Goal: Information Seeking & Learning: Learn about a topic

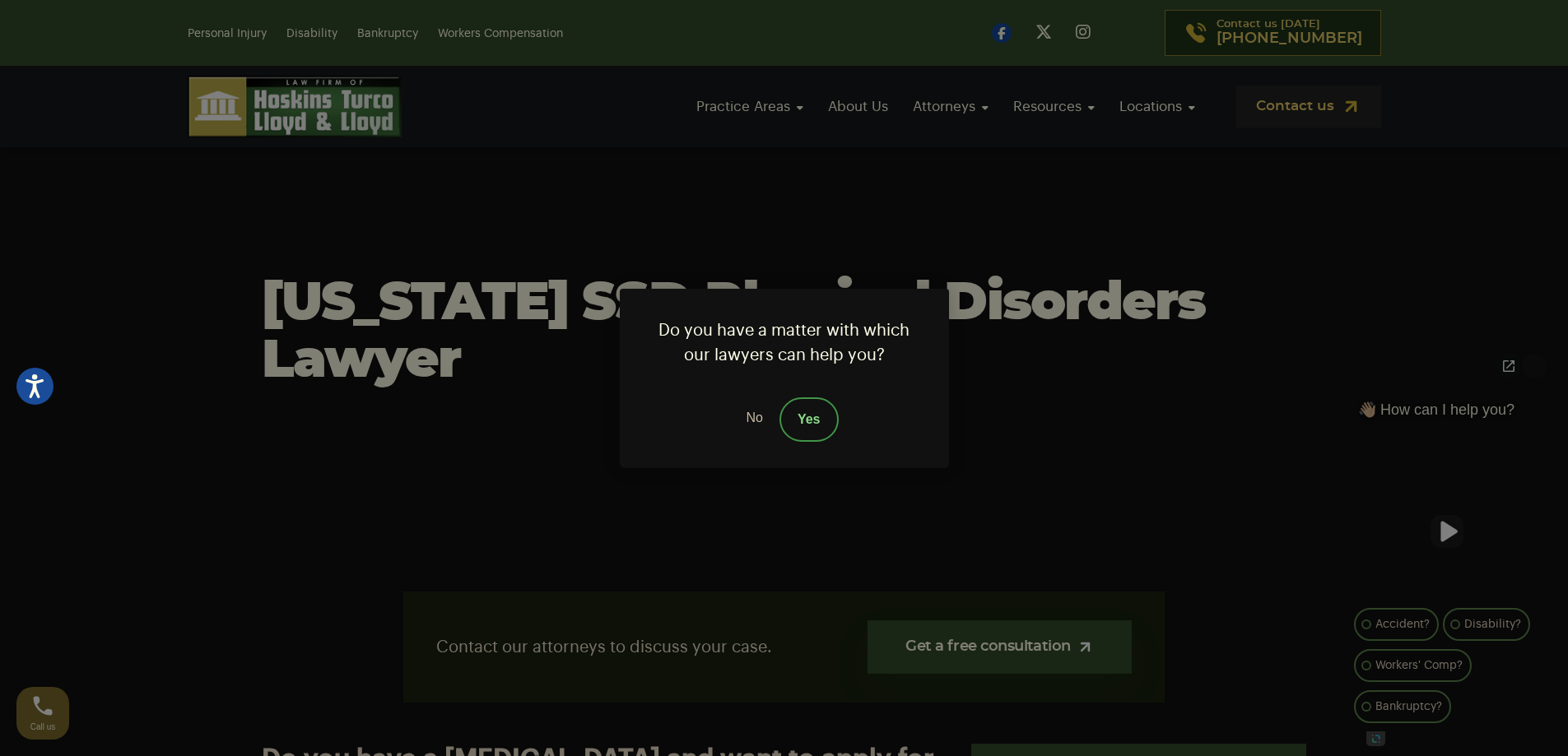
click at [749, 424] on link "No" at bounding box center [753, 419] width 50 height 44
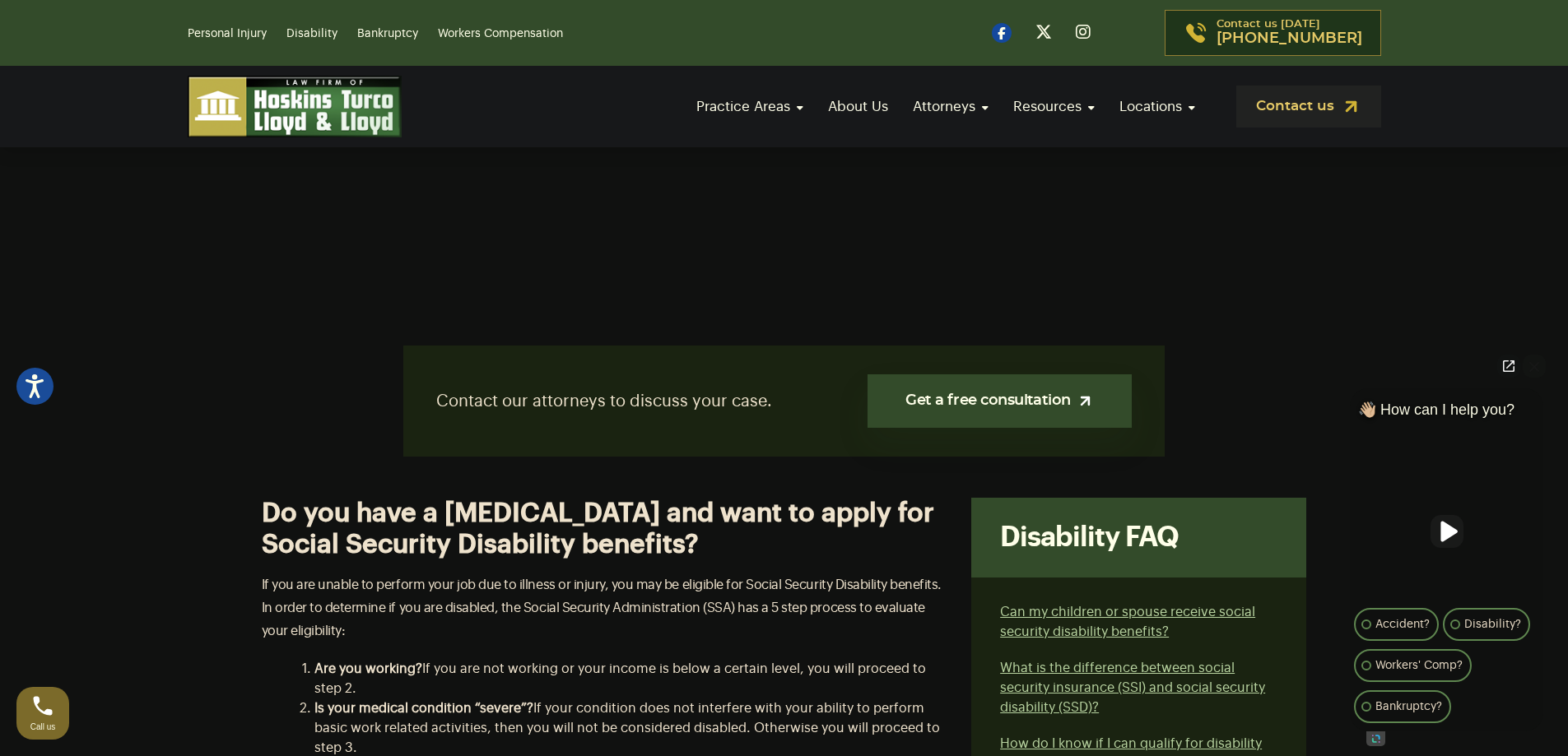
scroll to position [247, 0]
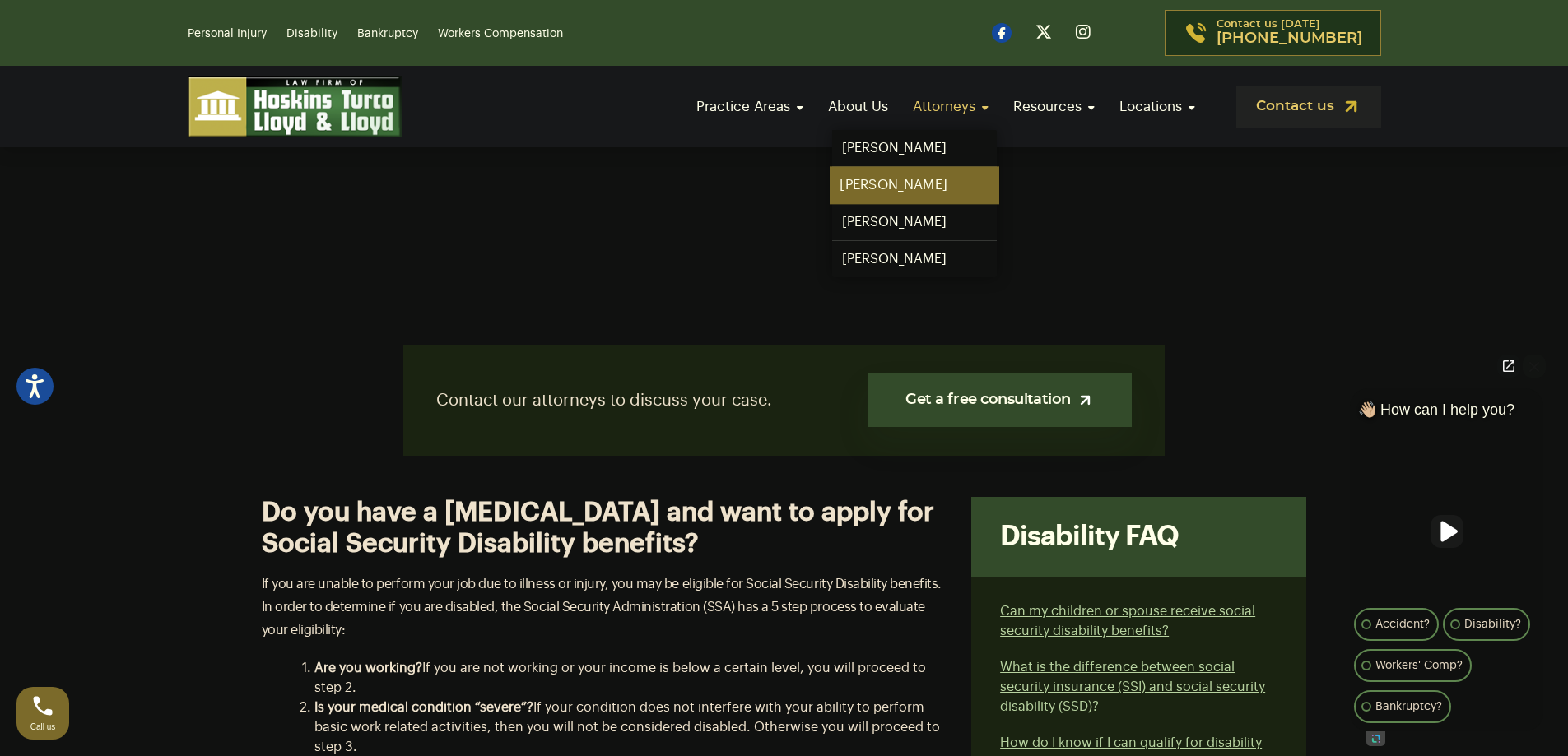
click at [876, 179] on link "[PERSON_NAME]" at bounding box center [915, 185] width 169 height 37
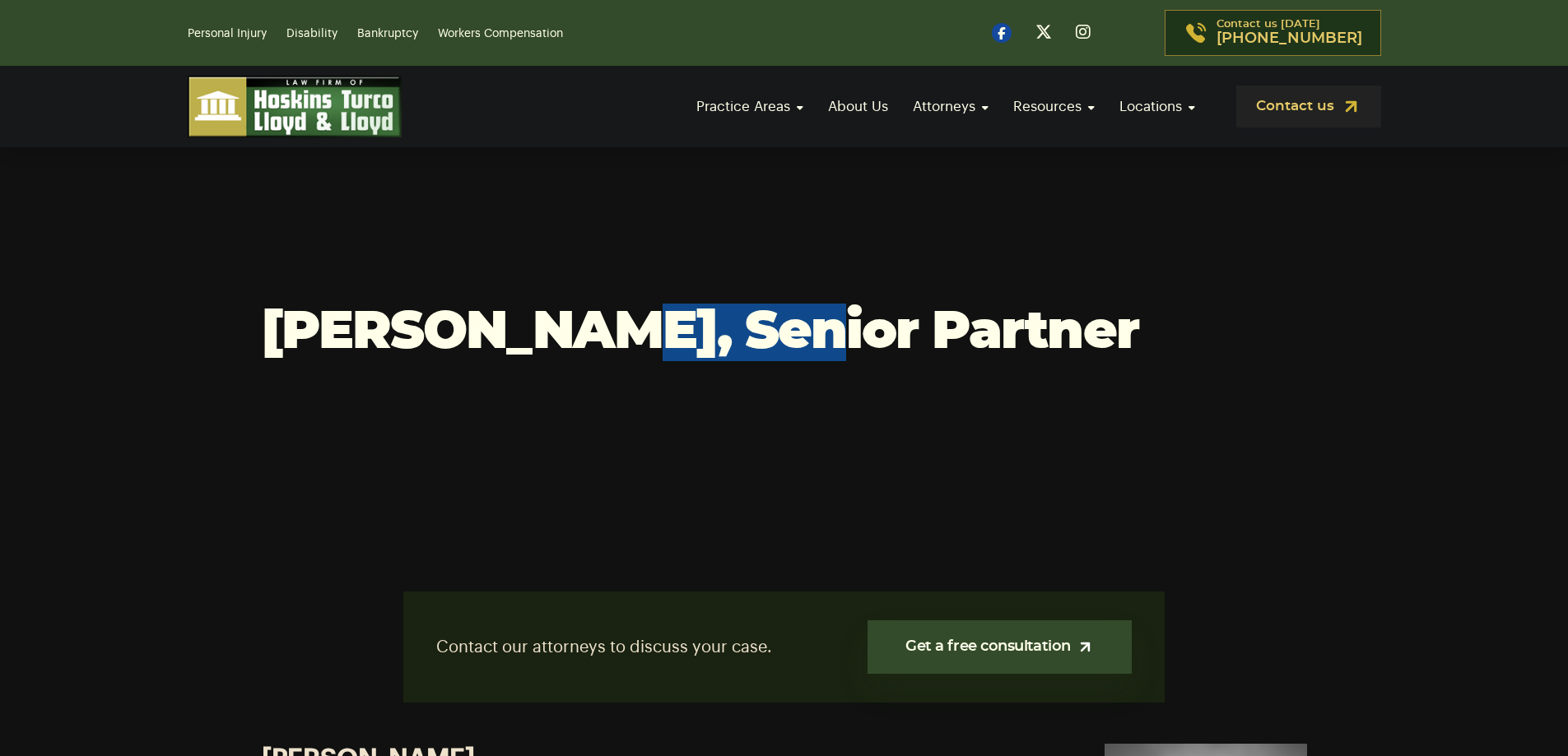
click at [604, 334] on h1 "[PERSON_NAME], Senior Partner" at bounding box center [784, 332] width 1045 height 58
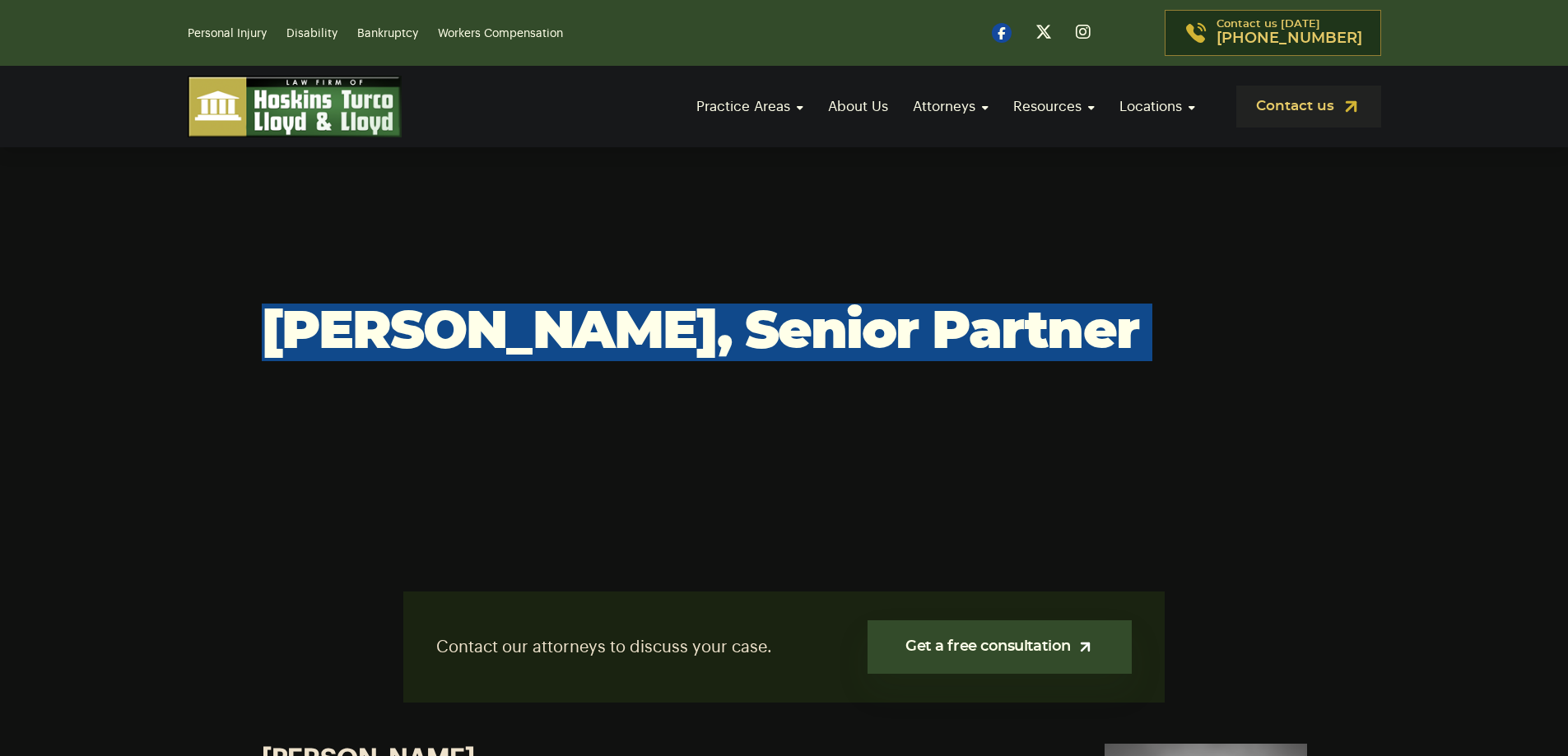
click at [604, 334] on h1 "[PERSON_NAME], Senior Partner" at bounding box center [784, 332] width 1045 height 58
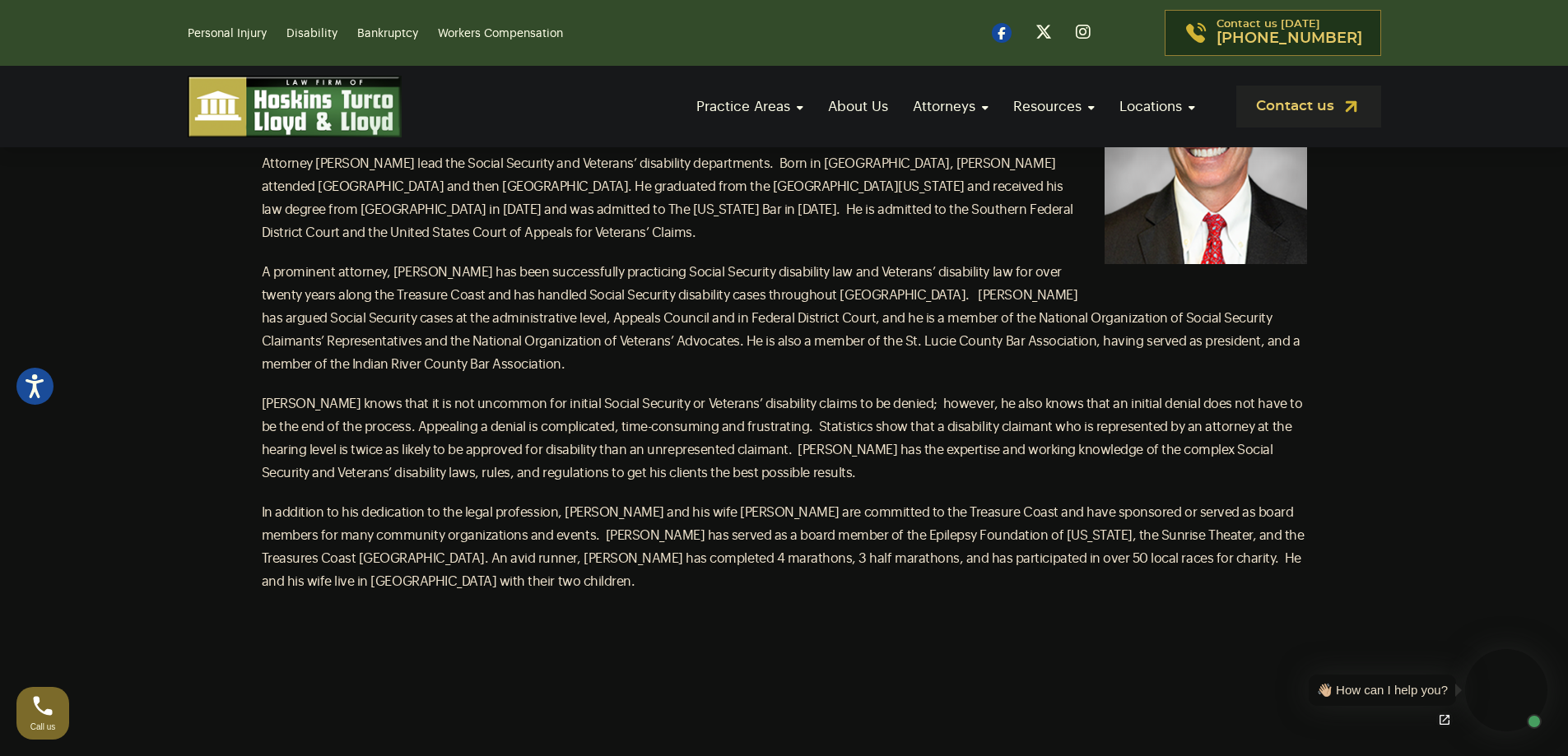
scroll to position [741, 0]
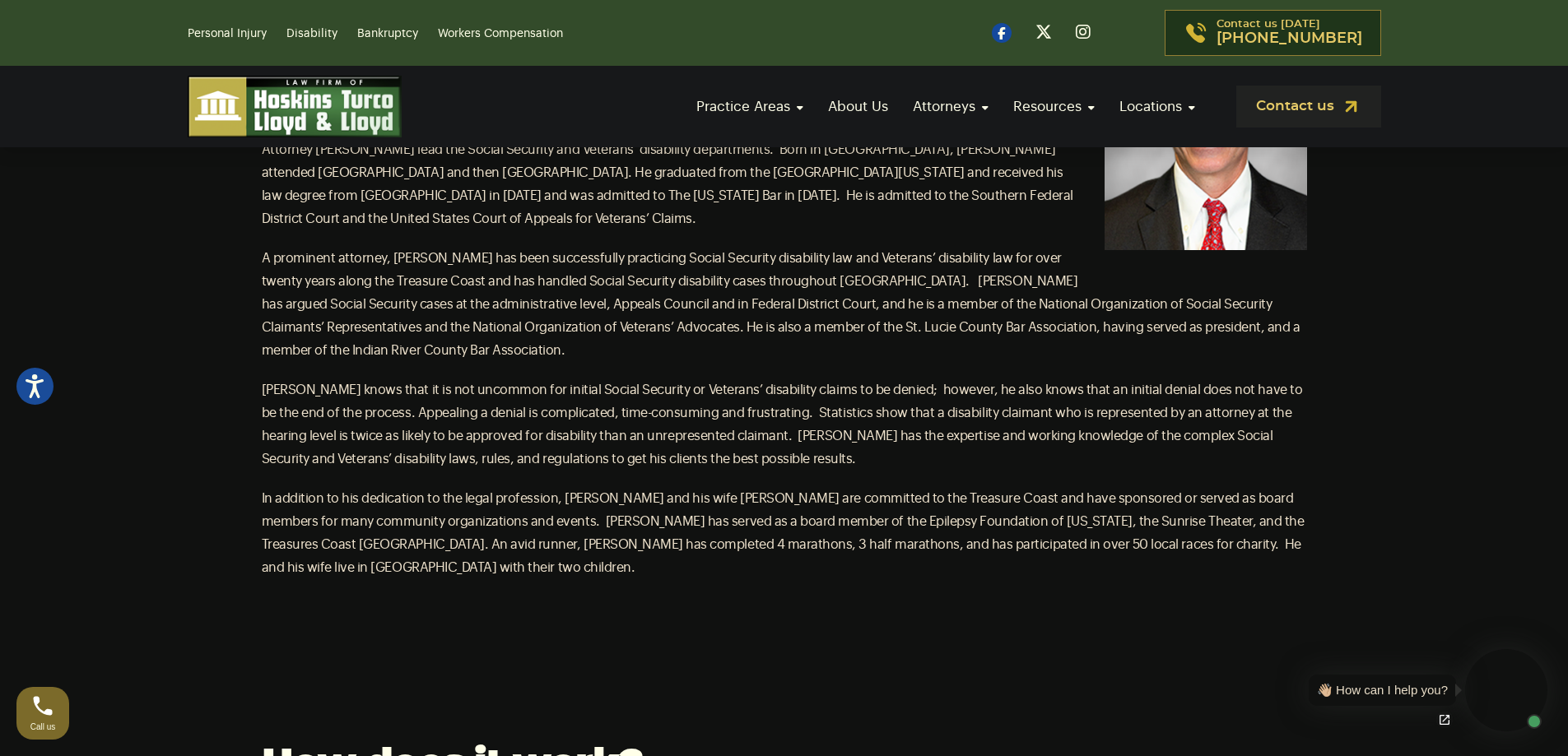
click at [556, 221] on p "Attorney [PERSON_NAME] is the managing partner of the Law Firm of Hoskins, Turc…" at bounding box center [784, 173] width 1045 height 115
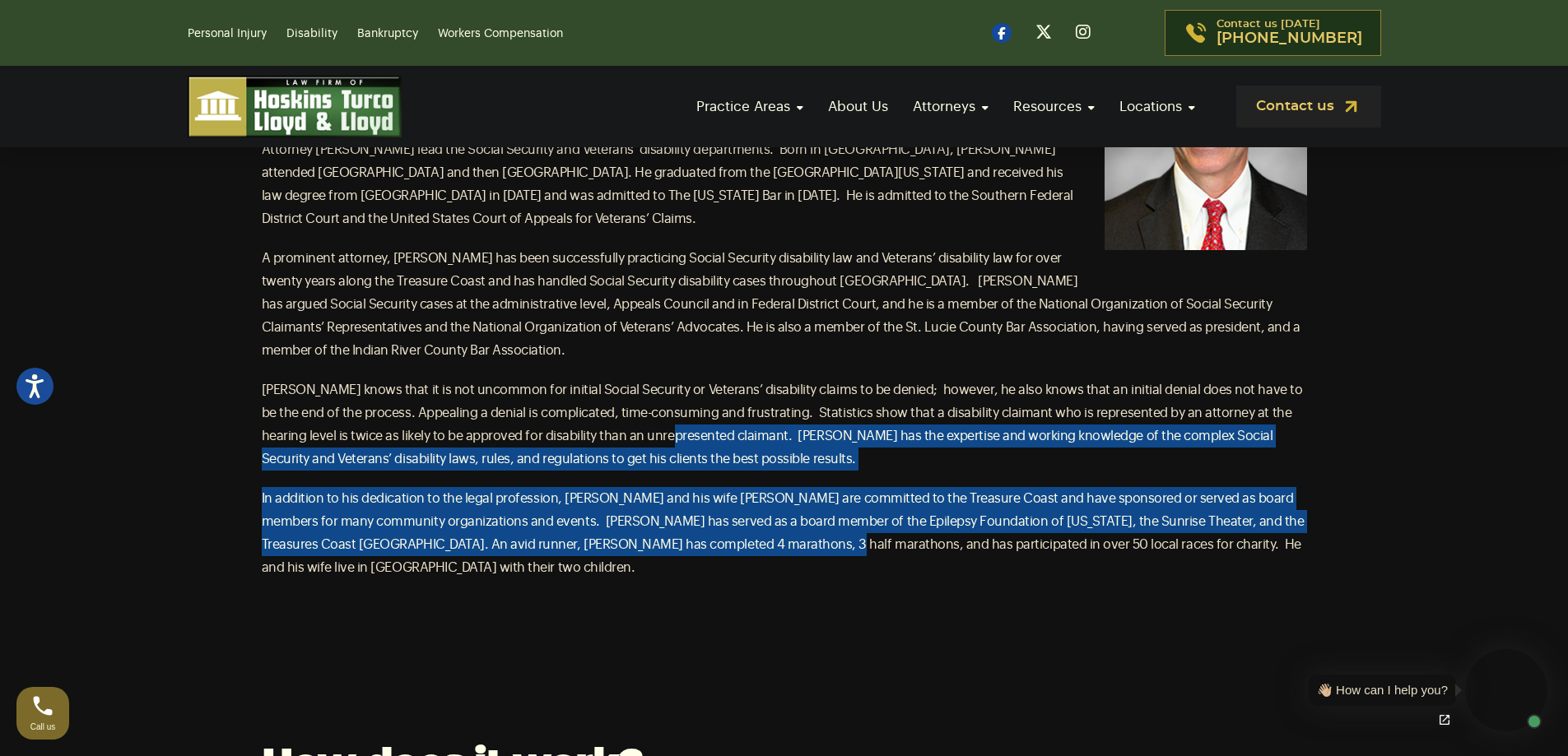
drag, startPoint x: 710, startPoint y: 573, endPoint x: 604, endPoint y: 427, distance: 180.4
click at [604, 427] on section "Contact our attorneys to discuss your case. Get a free consultation [PERSON_NAM…" at bounding box center [784, 223] width 1568 height 893
click at [604, 427] on p "[PERSON_NAME] knows that it is not uncommon for initial Social Security or Vete…" at bounding box center [784, 424] width 1045 height 92
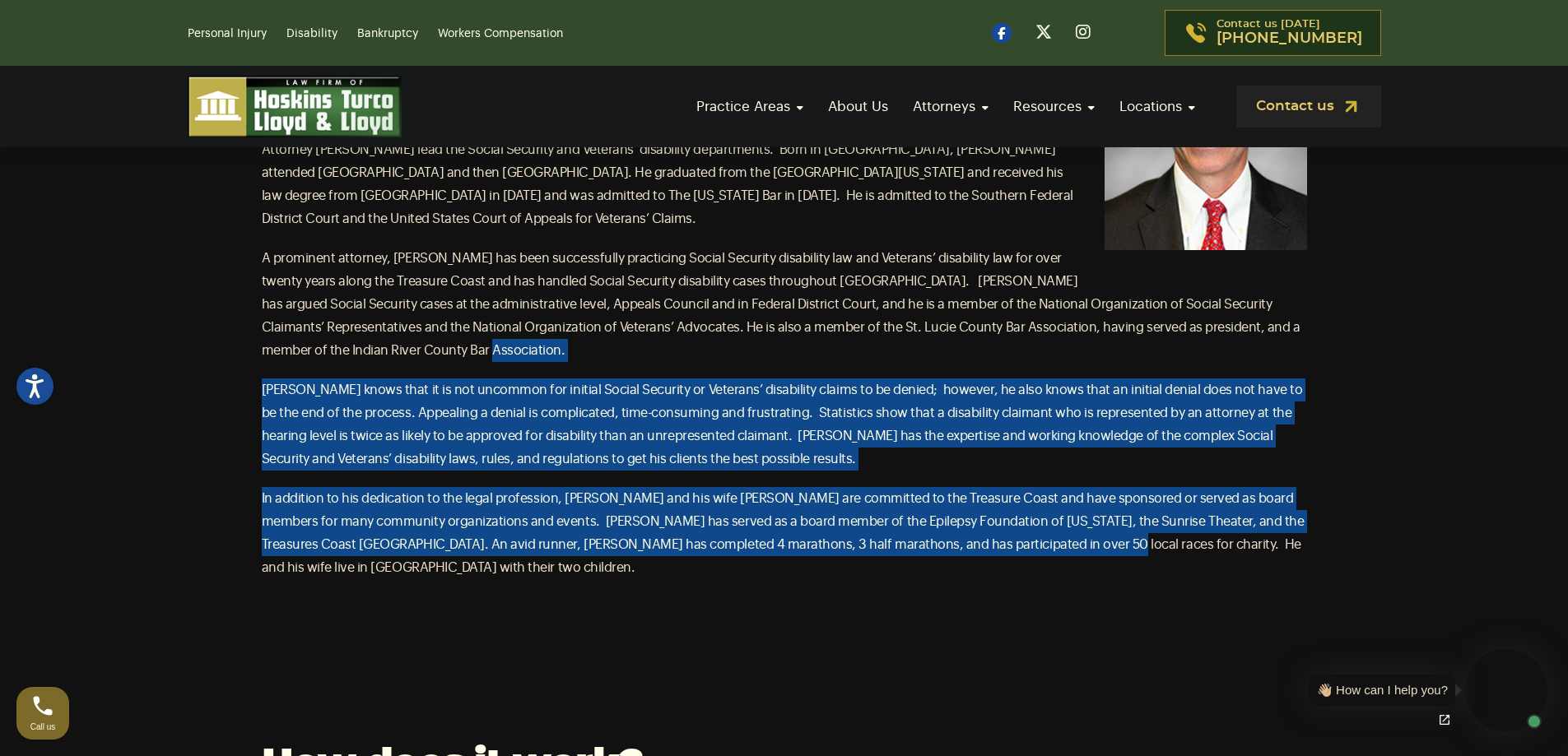
drag, startPoint x: 592, startPoint y: 339, endPoint x: 969, endPoint y: 608, distance: 463.1
click at [969, 608] on section "Contact our attorneys to discuss your case. Get a free consultation [PERSON_NAM…" at bounding box center [784, 223] width 1568 height 893
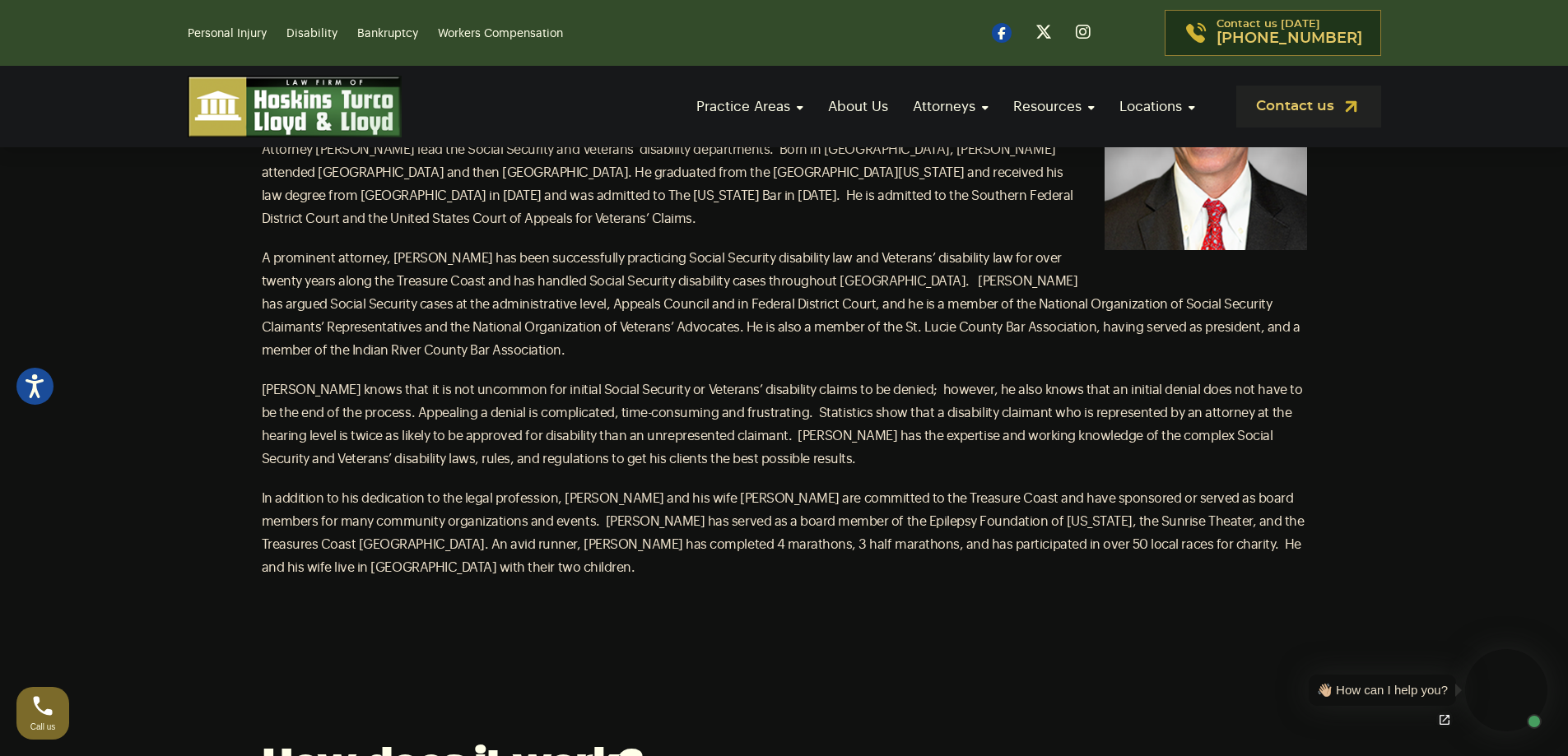
click at [776, 588] on section "Contact our attorneys to discuss your case. Get a free consultation [PERSON_NAM…" at bounding box center [784, 223] width 1568 height 893
click at [762, 530] on p "In addition to his dedication to the legal profession, [PERSON_NAME] and his wi…" at bounding box center [784, 533] width 1045 height 92
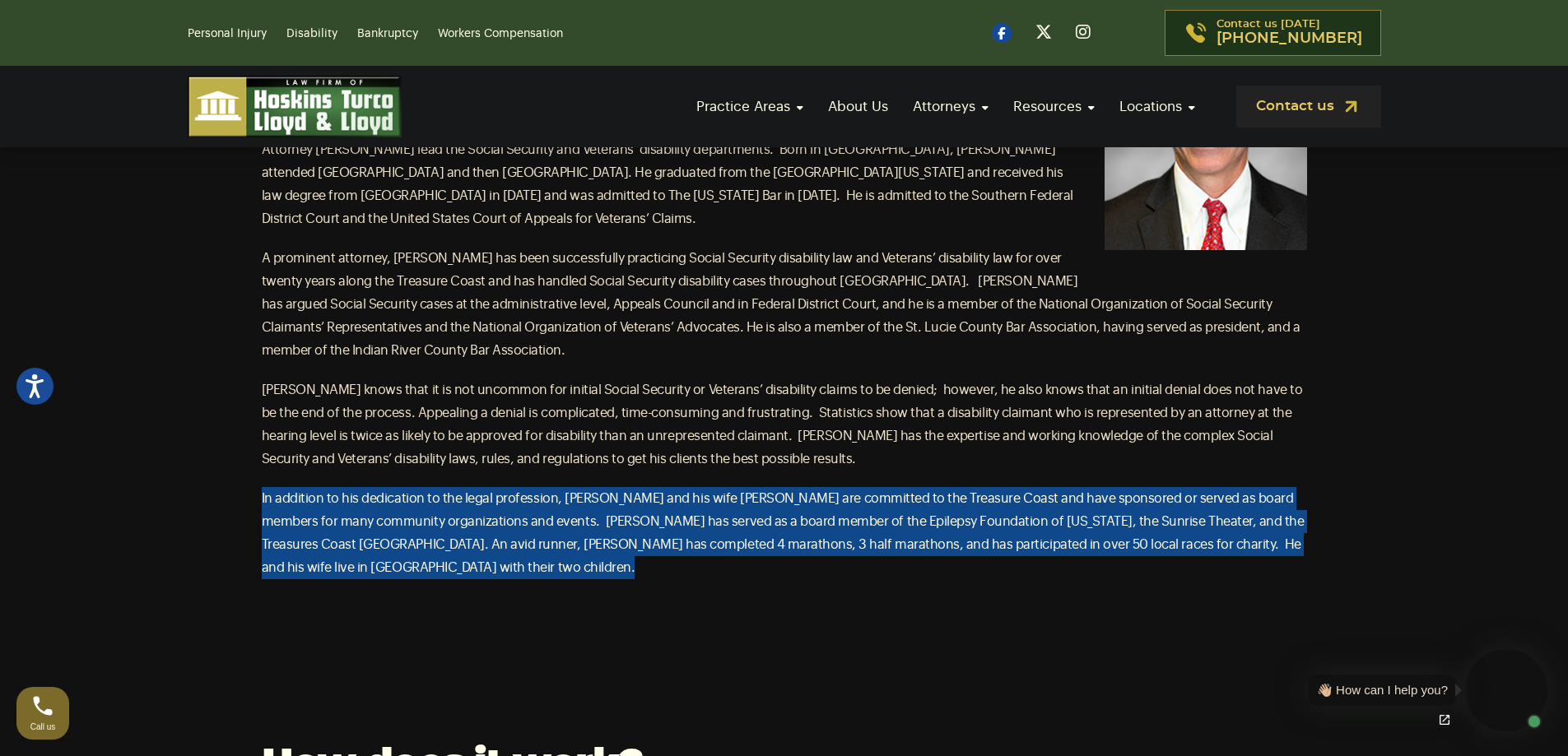
click at [762, 530] on p "In addition to his dedication to the legal profession, [PERSON_NAME] and his wi…" at bounding box center [784, 533] width 1045 height 92
click at [742, 576] on section "Contact our attorneys to discuss your case. Get a free consultation [PERSON_NAM…" at bounding box center [784, 223] width 1568 height 893
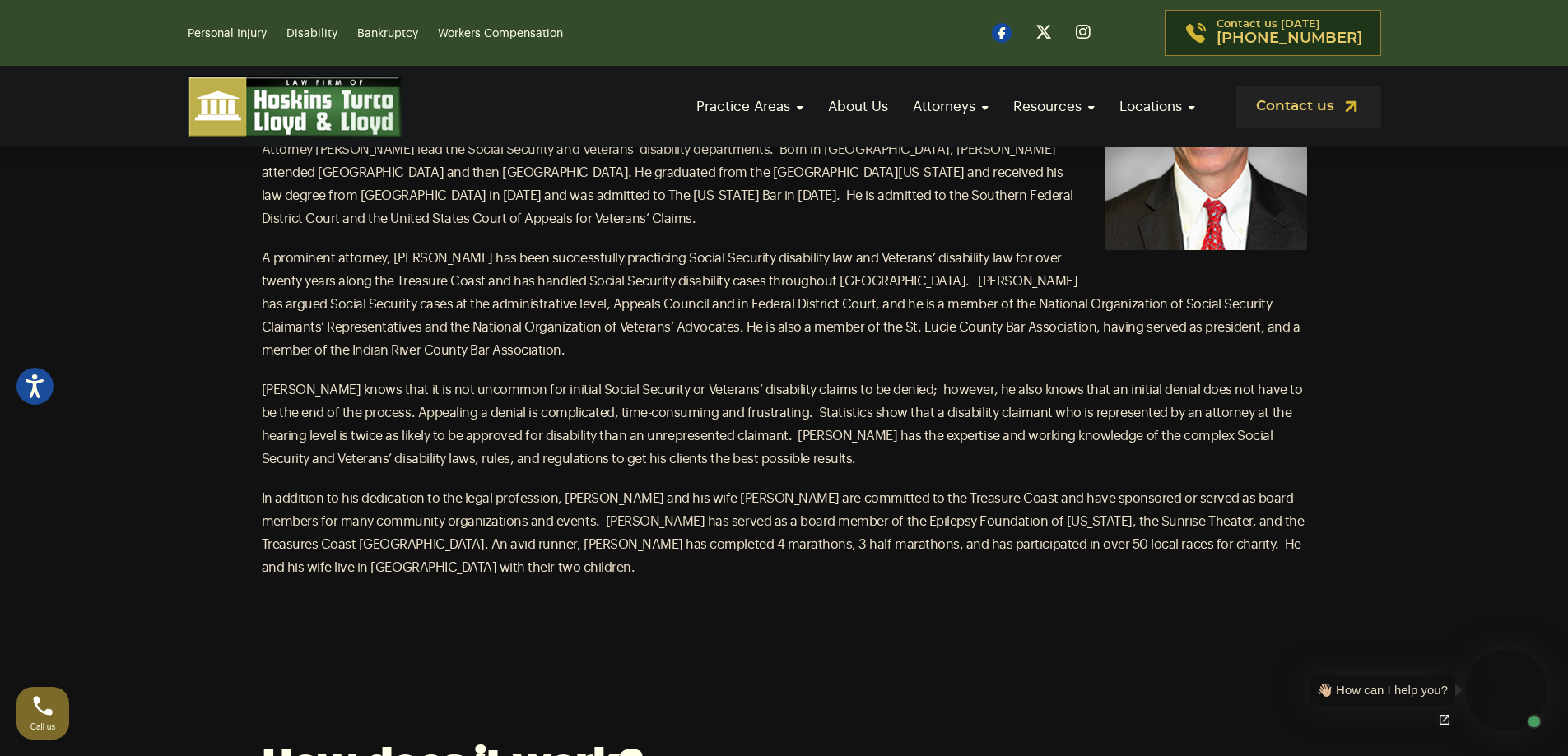
click at [739, 523] on span "In addition to his dedication to the legal profession, [PERSON_NAME] and his wi…" at bounding box center [782, 533] width 1043 height 82
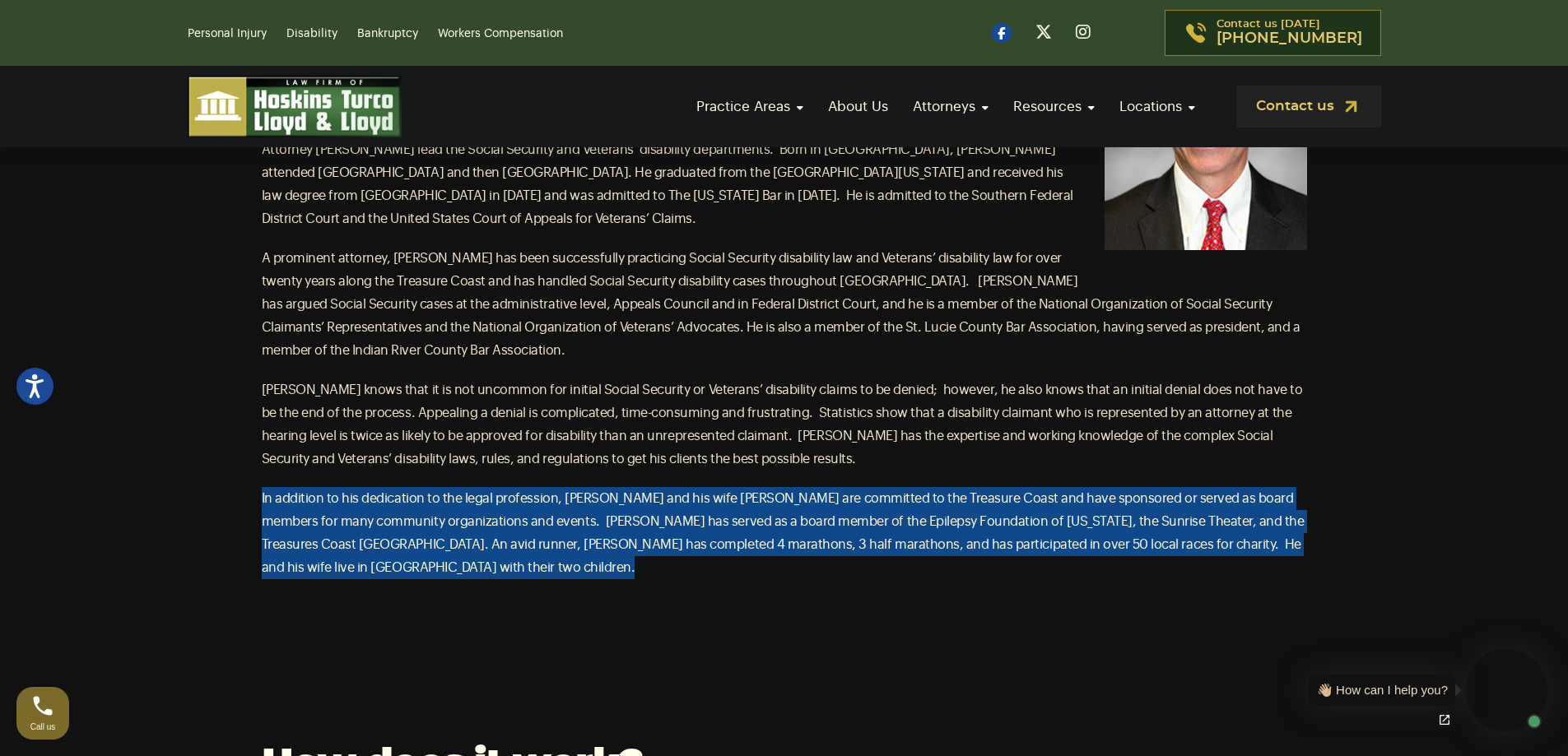
click at [739, 523] on span "In addition to his dedication to the legal profession, [PERSON_NAME] and his wi…" at bounding box center [782, 533] width 1043 height 82
click at [740, 510] on p "In addition to his dedication to the legal profession, [PERSON_NAME] and his wi…" at bounding box center [784, 533] width 1045 height 92
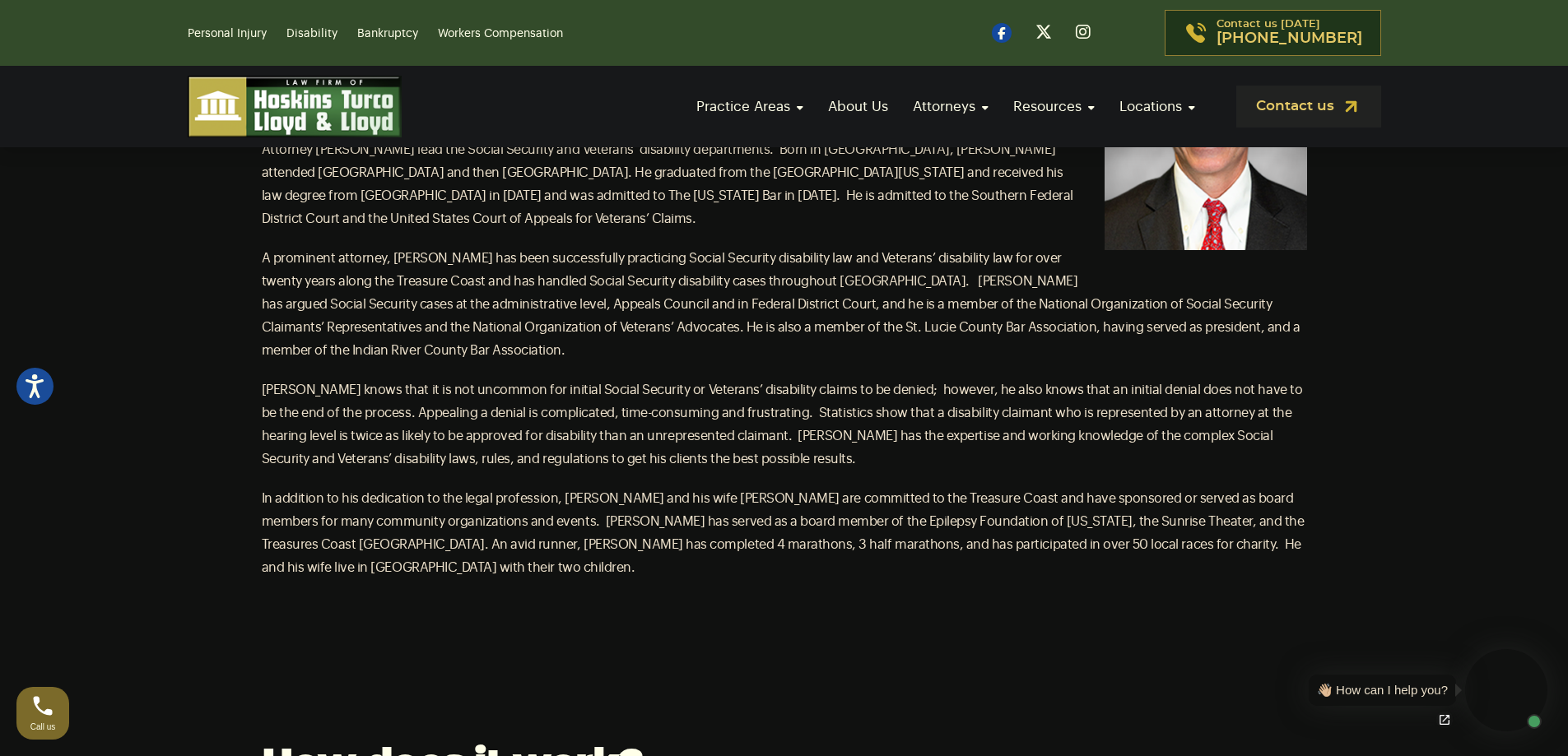
click at [740, 518] on span "In addition to his dedication to the legal profession, [PERSON_NAME] and his wi…" at bounding box center [782, 533] width 1043 height 82
click at [779, 469] on p "[PERSON_NAME] knows that it is not uncommon for initial Social Security or Vete…" at bounding box center [784, 424] width 1045 height 92
click at [481, 550] on p "In addition to his dedication to the legal profession, [PERSON_NAME] and his wi…" at bounding box center [784, 533] width 1045 height 92
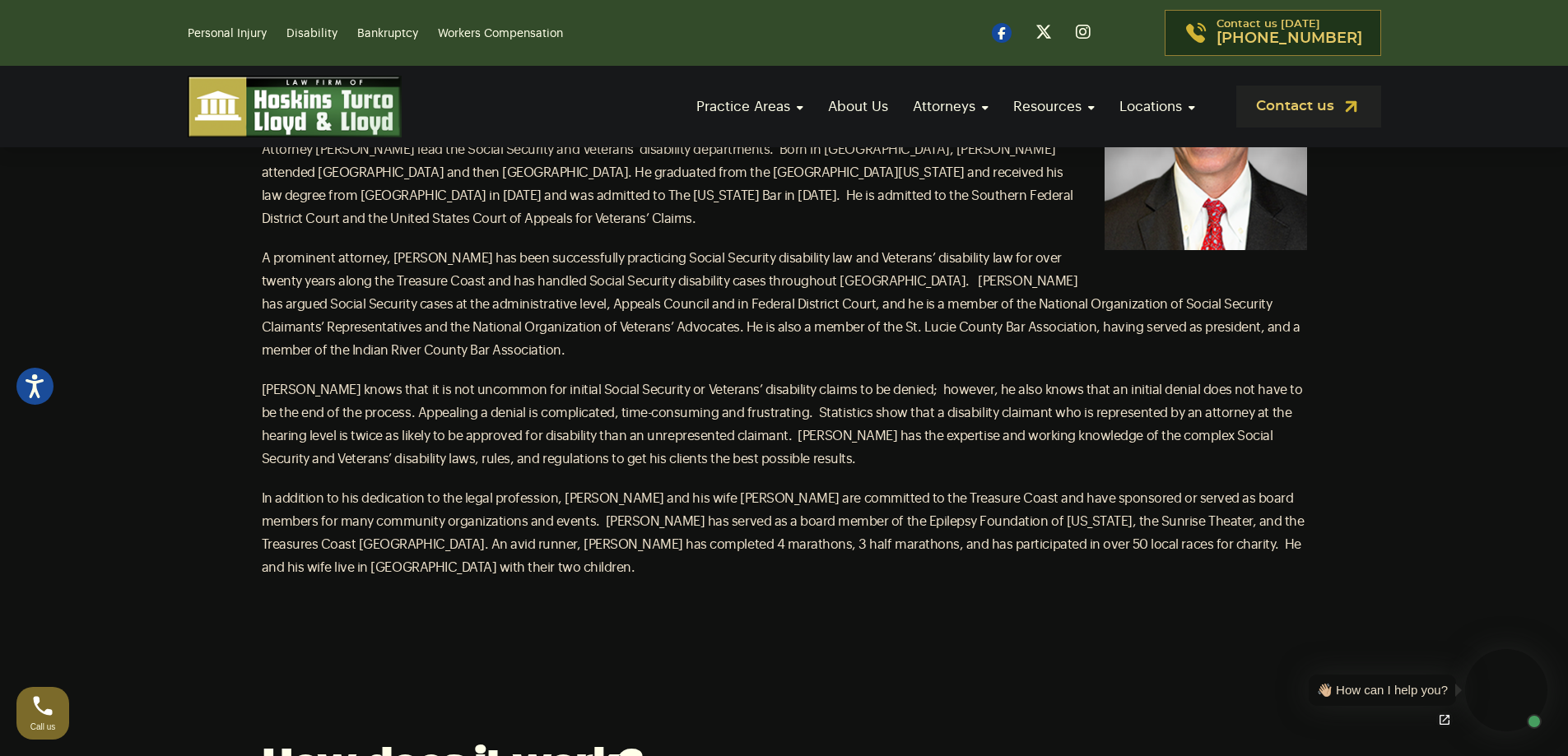
click at [492, 543] on span "In addition to his dedication to the legal profession, [PERSON_NAME] and his wi…" at bounding box center [782, 533] width 1043 height 82
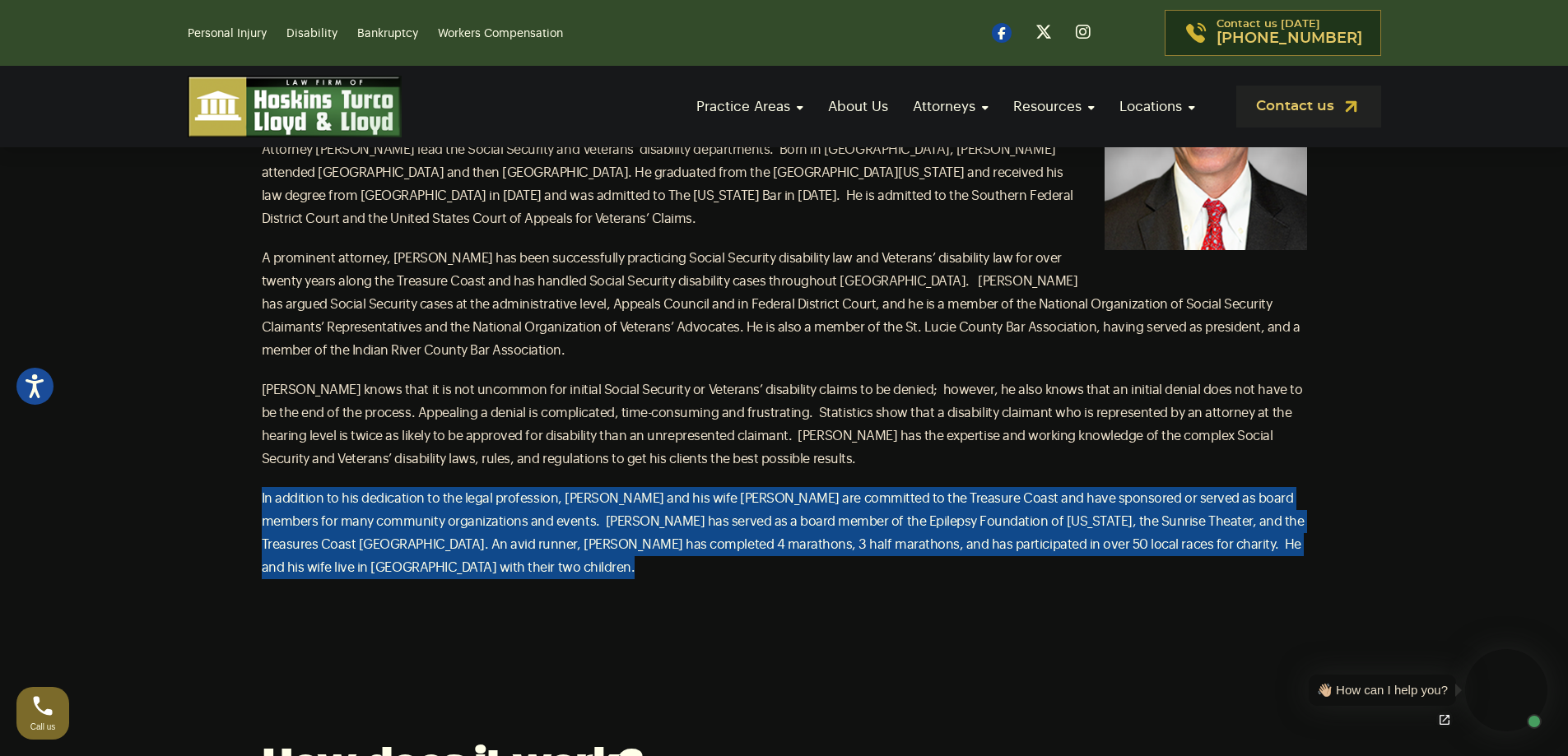
click at [492, 543] on span "In addition to his dedication to the legal profession, [PERSON_NAME] and his wi…" at bounding box center [782, 533] width 1043 height 82
click at [798, 571] on section "Contact our attorneys to discuss your case. Get a free consultation [PERSON_NAM…" at bounding box center [784, 223] width 1568 height 893
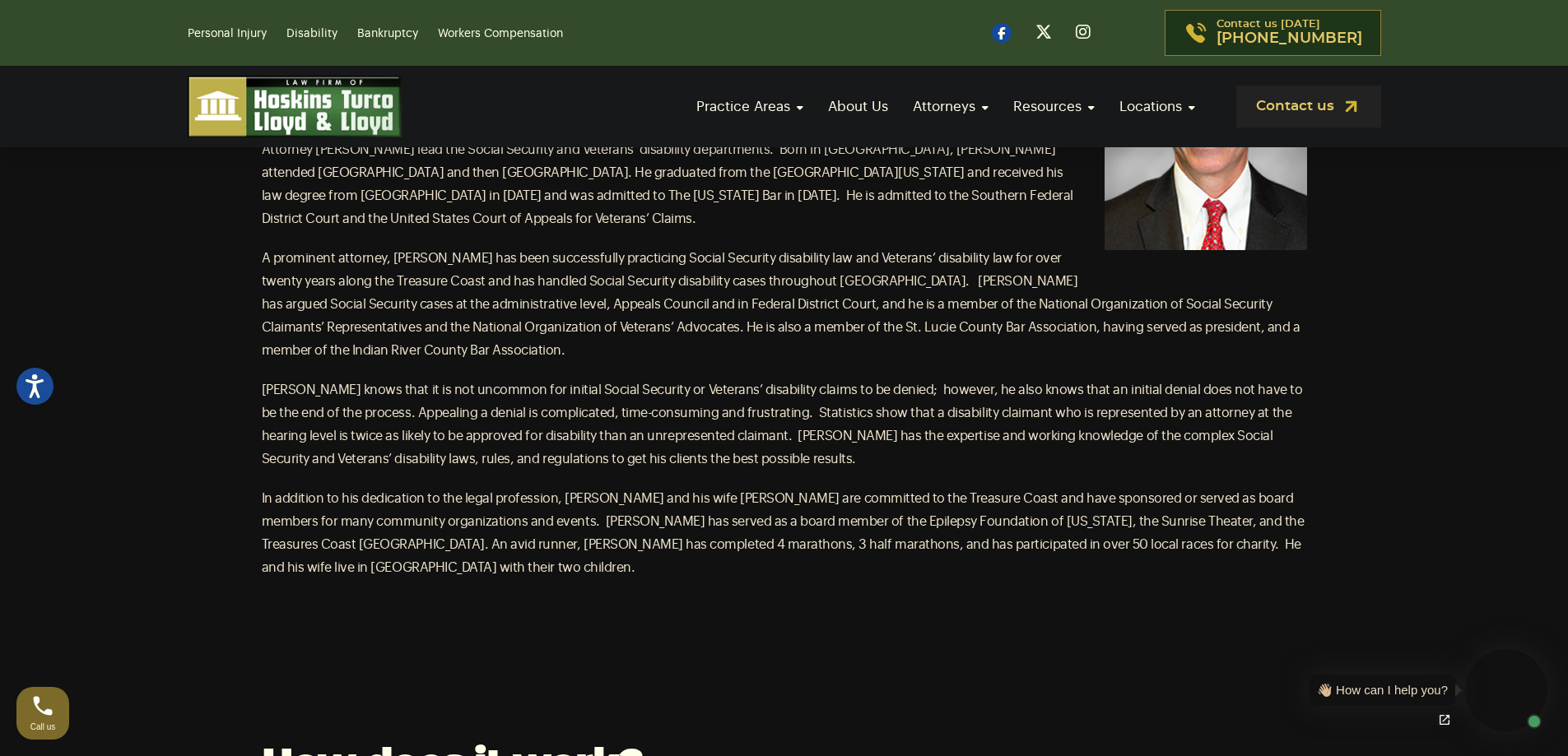
click at [777, 480] on div "[PERSON_NAME] PARTNER, SOCIAL SECURITY DISABILITY & VETERANS’ DISABILITY Attorn…" at bounding box center [784, 291] width 1045 height 576
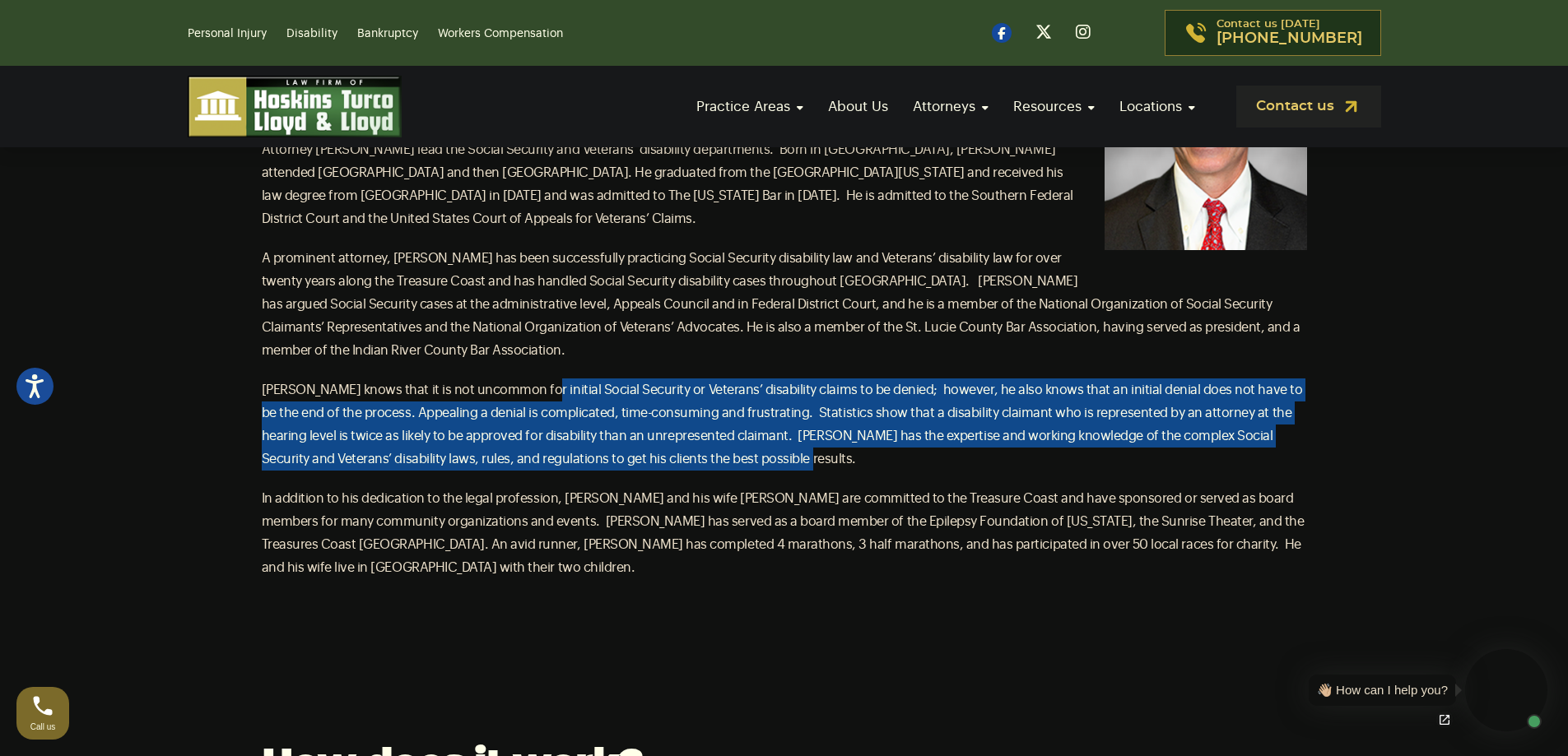
drag, startPoint x: 525, startPoint y: 387, endPoint x: 738, endPoint y: 462, distance: 225.8
click at [738, 462] on p "[PERSON_NAME] knows that it is not uncommon for initial Social Security or Vete…" at bounding box center [784, 424] width 1045 height 92
drag, startPoint x: 748, startPoint y: 462, endPoint x: 594, endPoint y: 397, distance: 167.2
click at [594, 397] on p "[PERSON_NAME] knows that it is not uncommon for initial Social Security or Vete…" at bounding box center [784, 424] width 1045 height 92
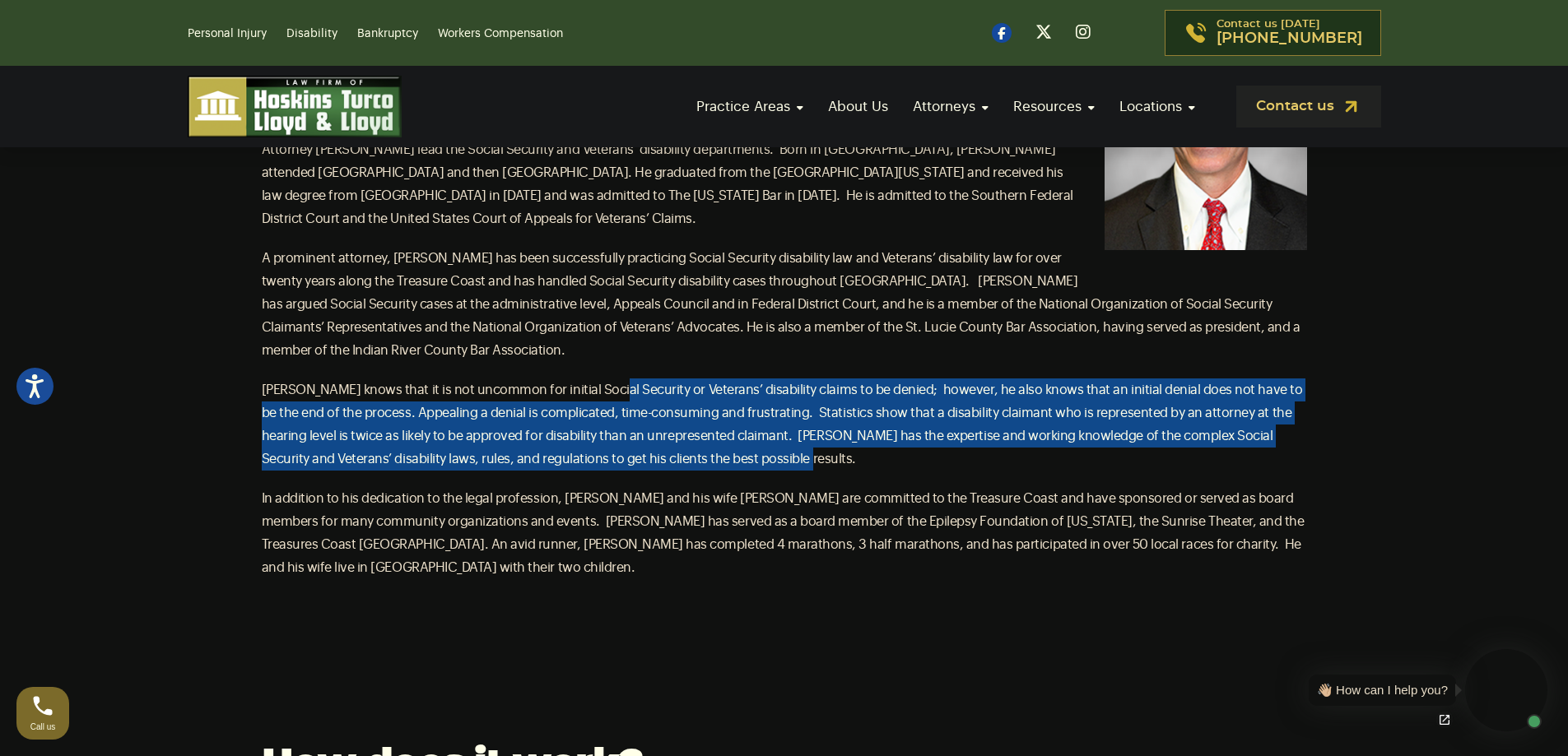
click at [594, 397] on p "[PERSON_NAME] knows that it is not uncommon for initial Social Security or Vete…" at bounding box center [784, 424] width 1045 height 92
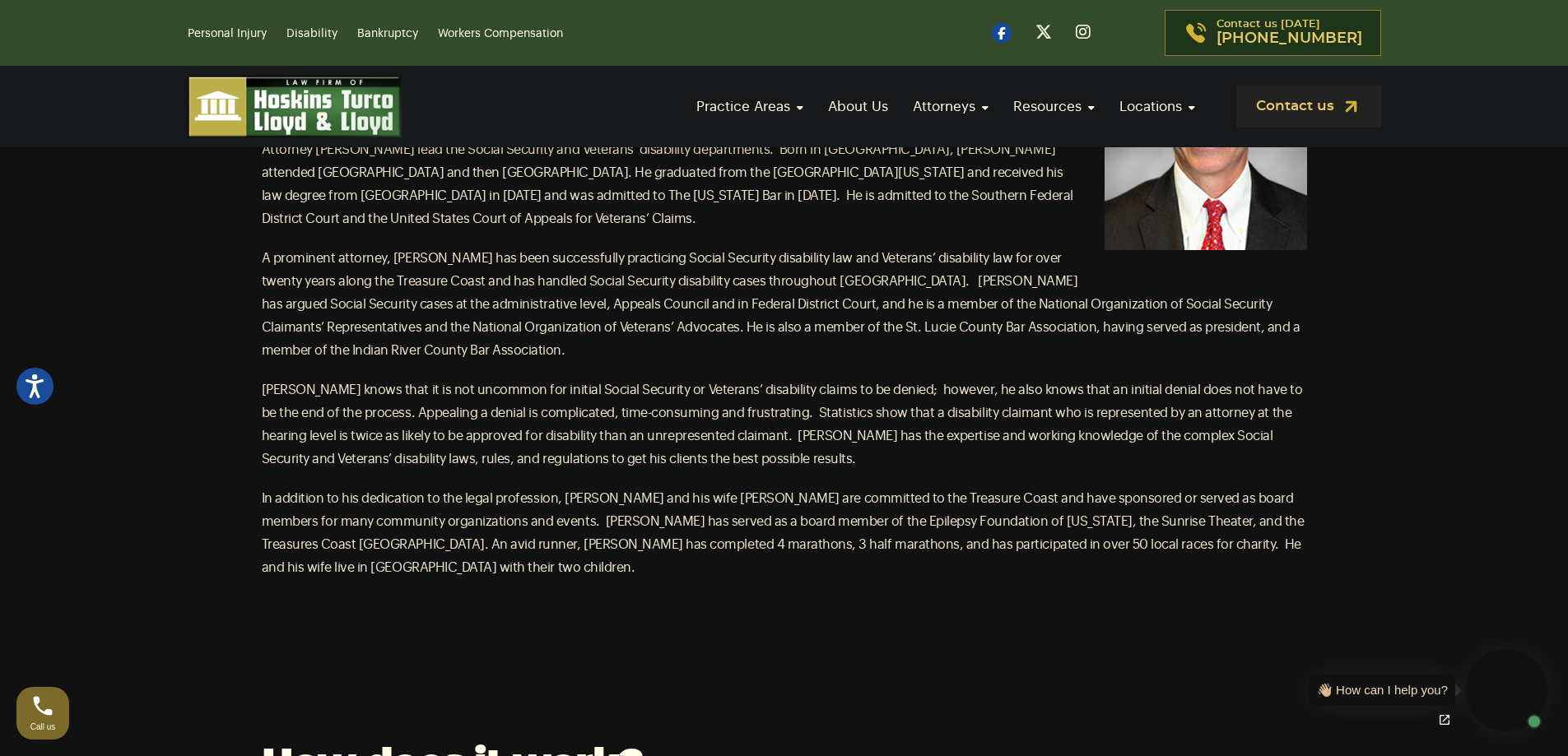
click at [594, 397] on p "[PERSON_NAME] knows that it is not uncommon for initial Social Security or Vete…" at bounding box center [784, 424] width 1045 height 92
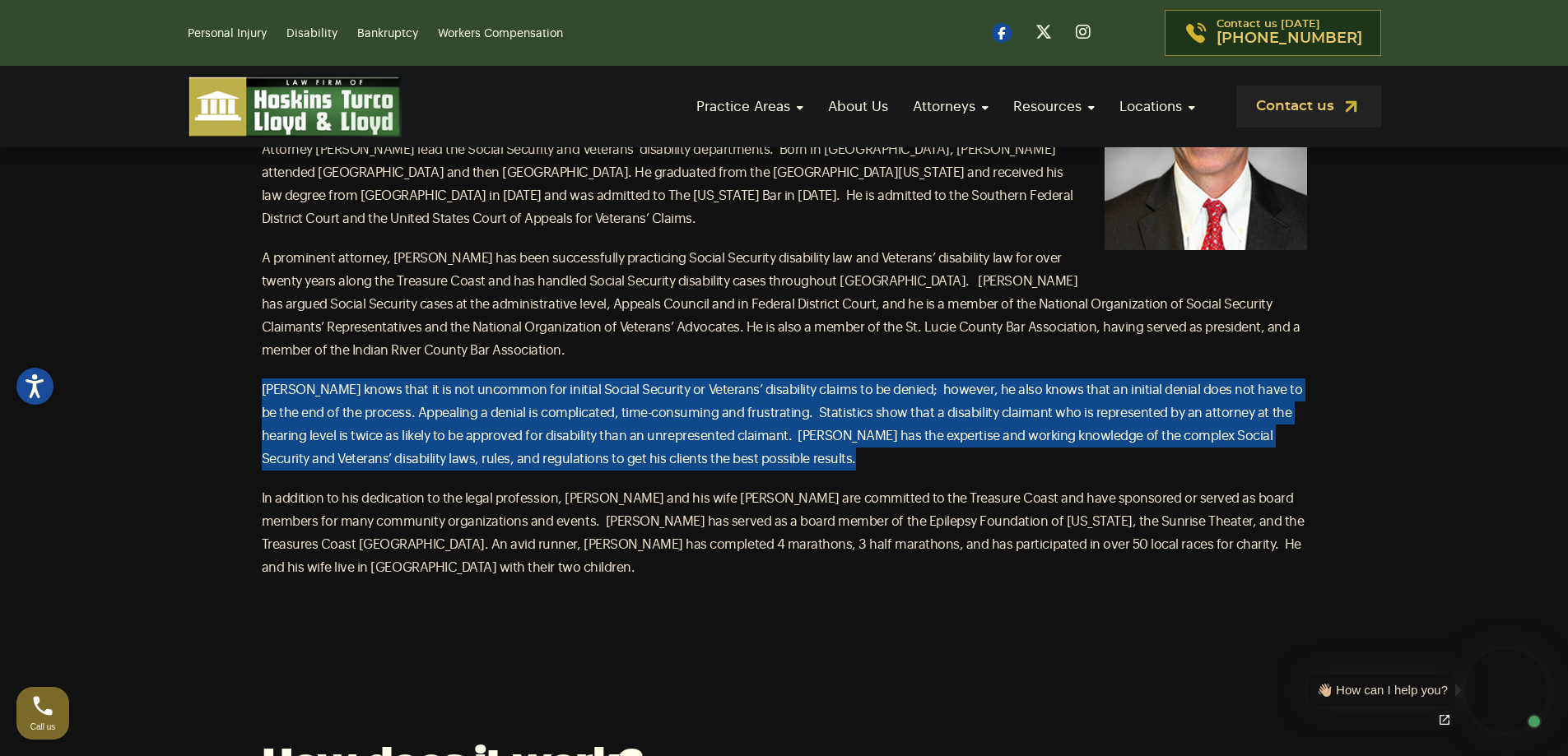
click at [594, 397] on p "[PERSON_NAME] knows that it is not uncommon for initial Social Security or Vete…" at bounding box center [784, 424] width 1045 height 92
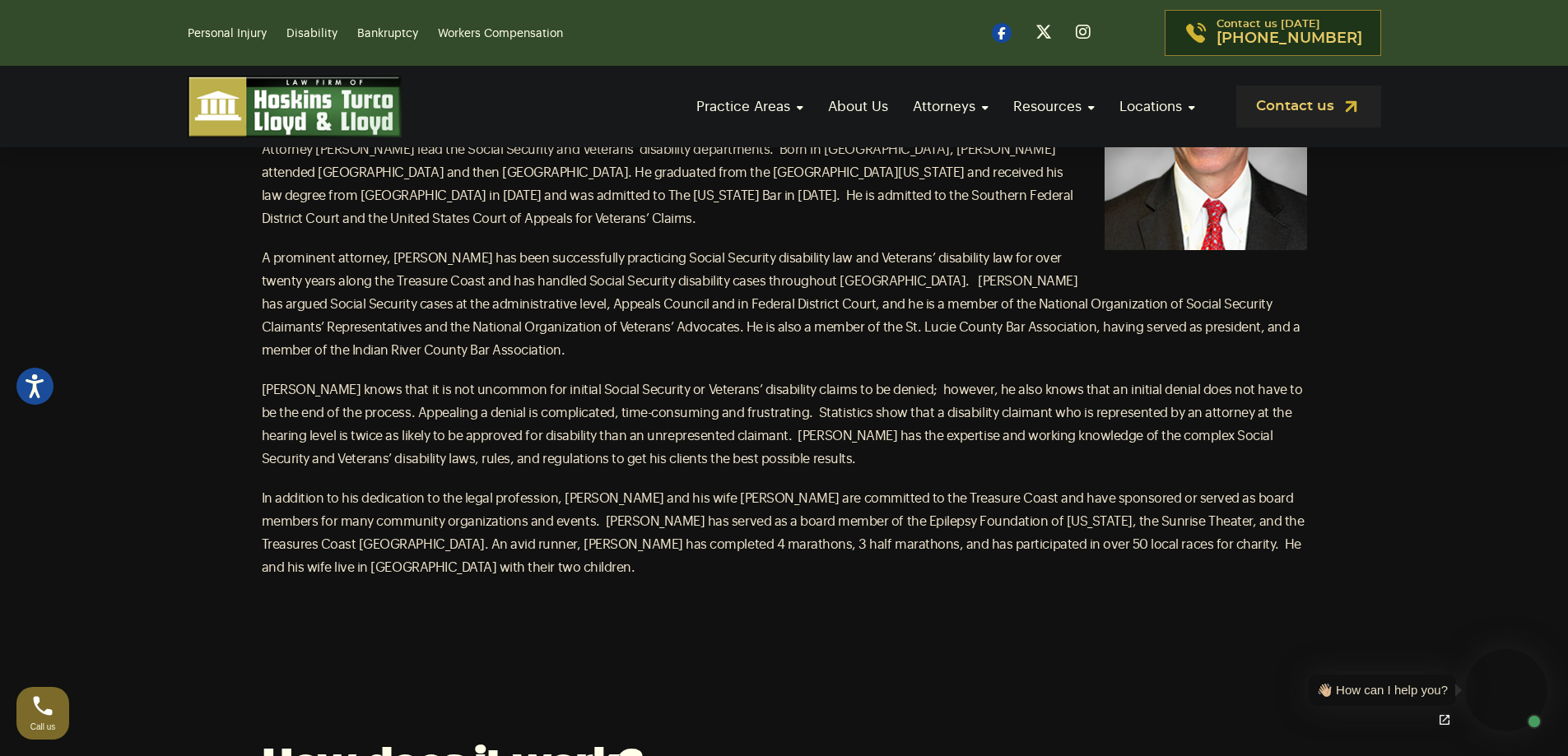
click at [782, 489] on p "In addition to his dedication to the legal profession, [PERSON_NAME] and his wi…" at bounding box center [784, 533] width 1045 height 92
click at [747, 465] on p "[PERSON_NAME] knows that it is not uncommon for initial Social Security or Vete…" at bounding box center [784, 424] width 1045 height 92
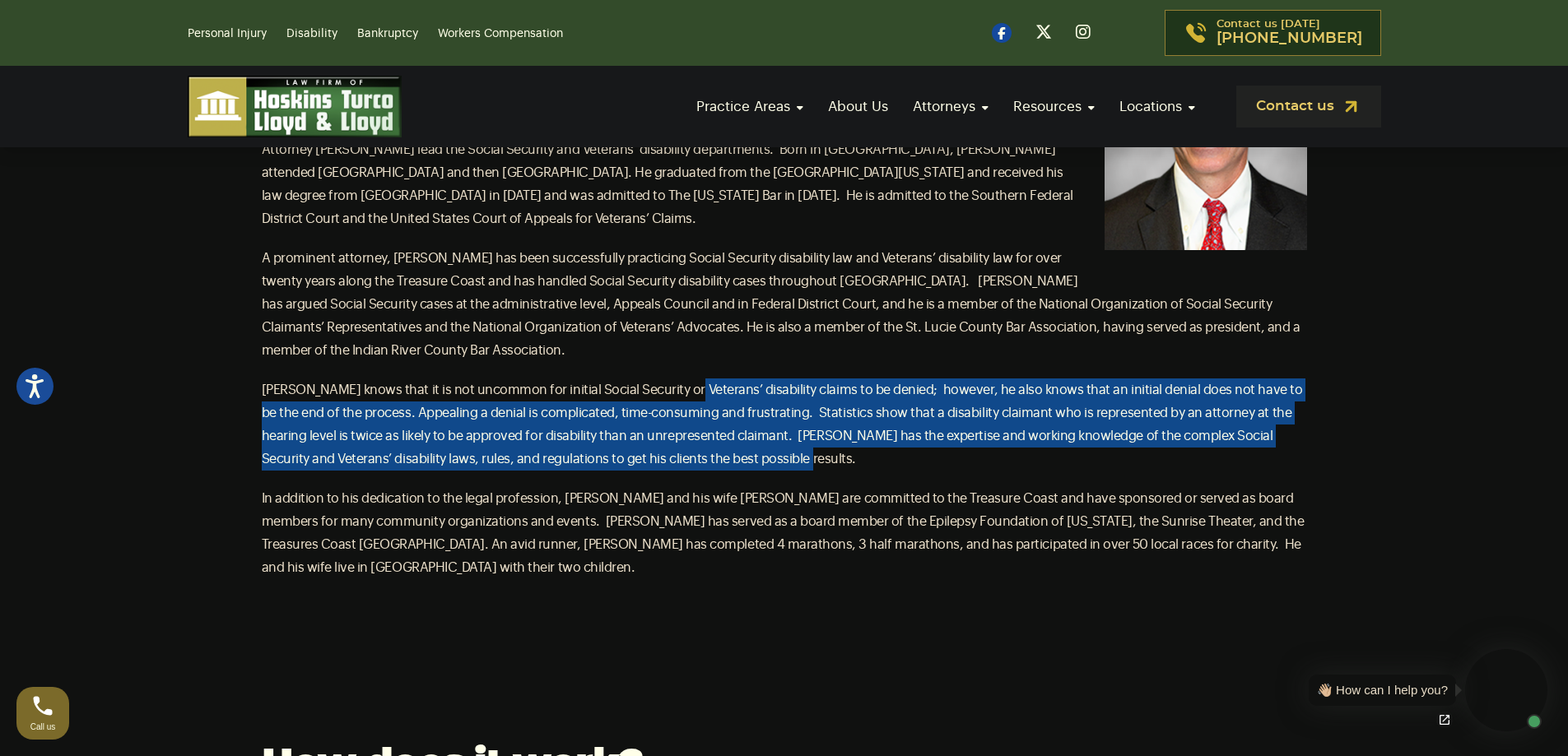
drag, startPoint x: 750, startPoint y: 462, endPoint x: 674, endPoint y: 389, distance: 105.4
click at [674, 389] on p "[PERSON_NAME] knows that it is not uncommon for initial Social Security or Vete…" at bounding box center [784, 424] width 1045 height 92
click at [674, 388] on span "[PERSON_NAME] knows that it is not uncommon for initial Social Security or Vete…" at bounding box center [781, 424] width 1041 height 82
drag, startPoint x: 760, startPoint y: 415, endPoint x: 774, endPoint y: 453, distance: 40.5
click at [774, 452] on p "[PERSON_NAME] knows that it is not uncommon for initial Social Security or Vete…" at bounding box center [784, 424] width 1045 height 92
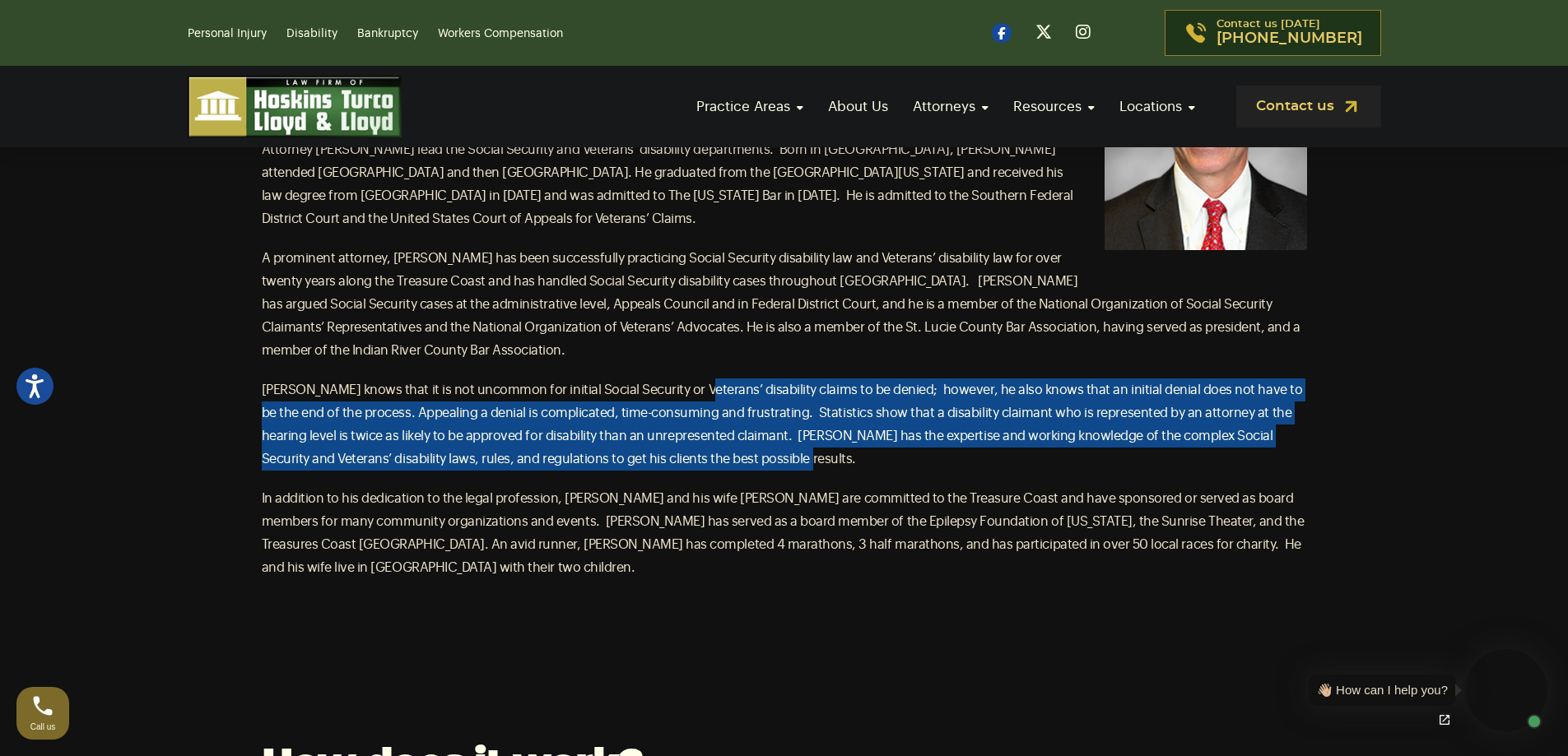
click at [774, 453] on p "[PERSON_NAME] knows that it is not uncommon for initial Social Security or Vete…" at bounding box center [784, 424] width 1045 height 92
drag, startPoint x: 774, startPoint y: 453, endPoint x: 670, endPoint y: 375, distance: 130.0
click at [670, 375] on div "[PERSON_NAME] PARTNER, SOCIAL SECURITY DISABILITY & VETERANS’ DISABILITY Attorn…" at bounding box center [784, 291] width 1045 height 576
